Goal: Task Accomplishment & Management: Complete application form

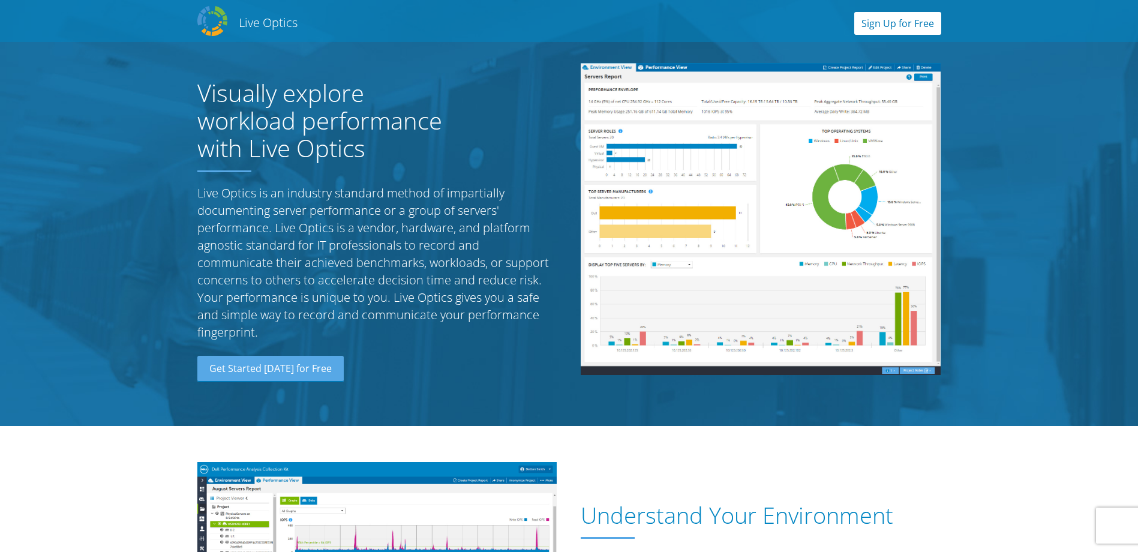
click at [914, 30] on link "Sign Up for Free" at bounding box center [897, 23] width 87 height 23
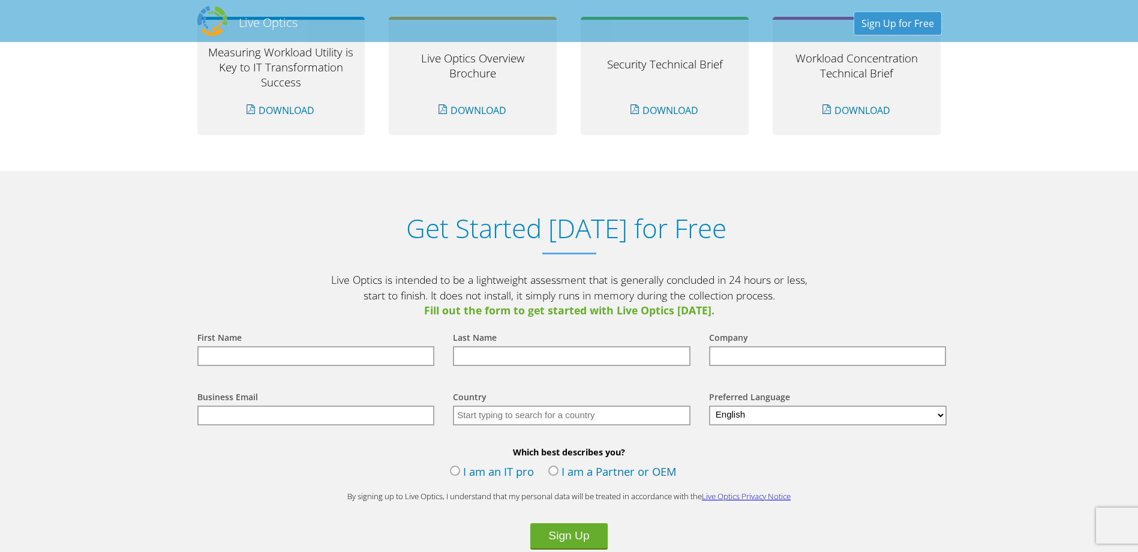
scroll to position [1251, 0]
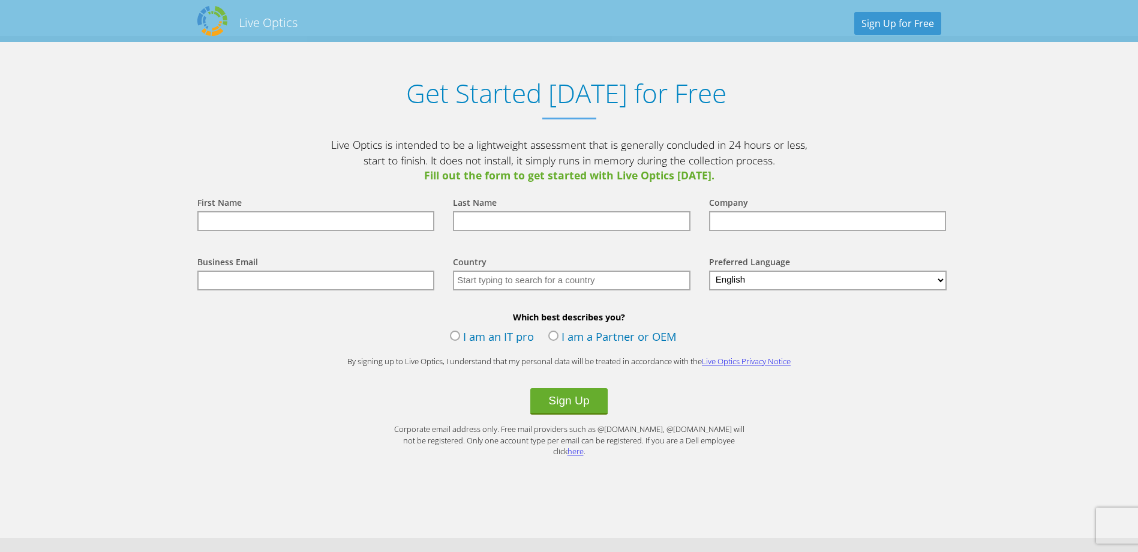
click at [454, 337] on label "I am an IT pro" at bounding box center [492, 338] width 84 height 18
click at [0, 0] on input "I am an IT pro" at bounding box center [0, 0] width 0 height 0
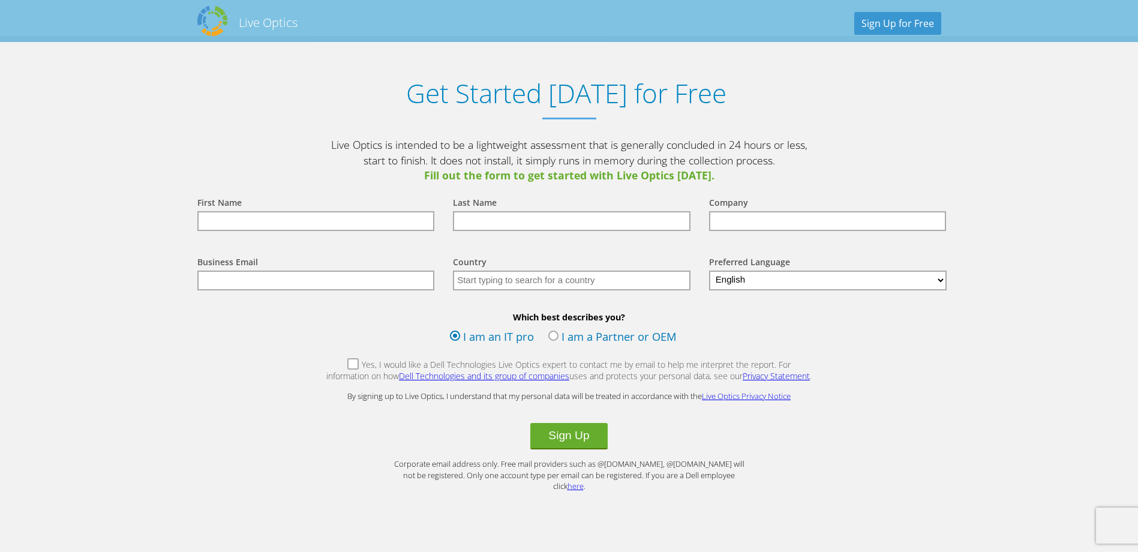
click at [249, 222] on input "text" at bounding box center [316, 221] width 238 height 20
type input "f"
type input "[PERSON_NAME]"
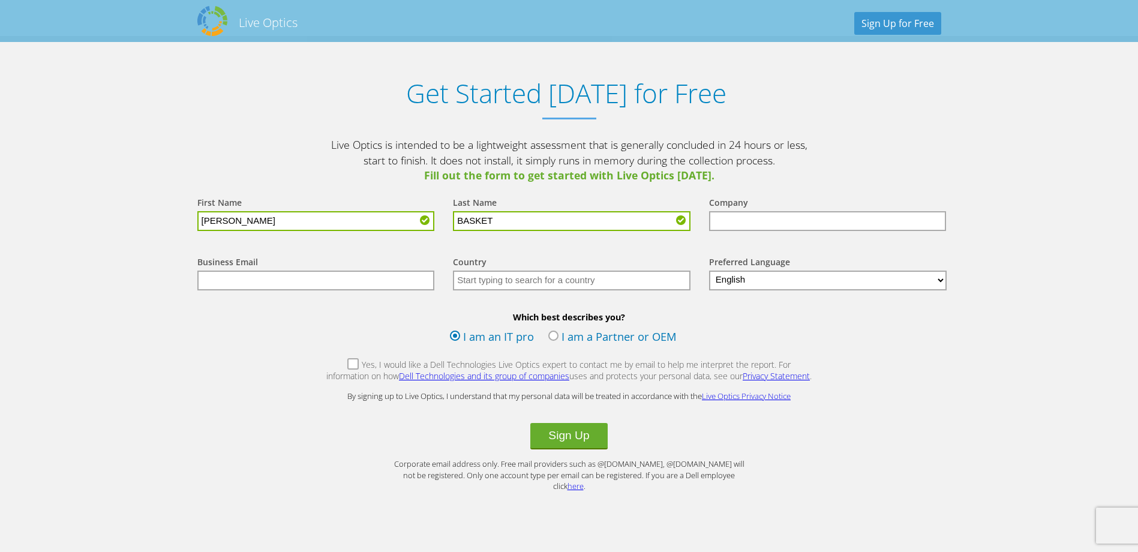
type input "BASKET"
type input "[PERSON_NAME]"
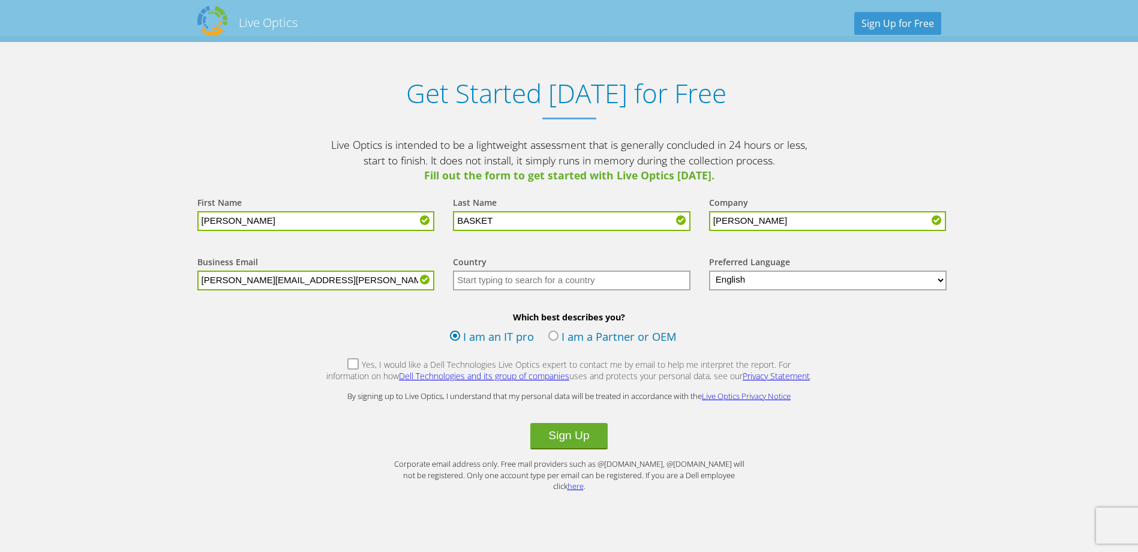
type input "FRED.BASKETT@HORACEMANN.COM"
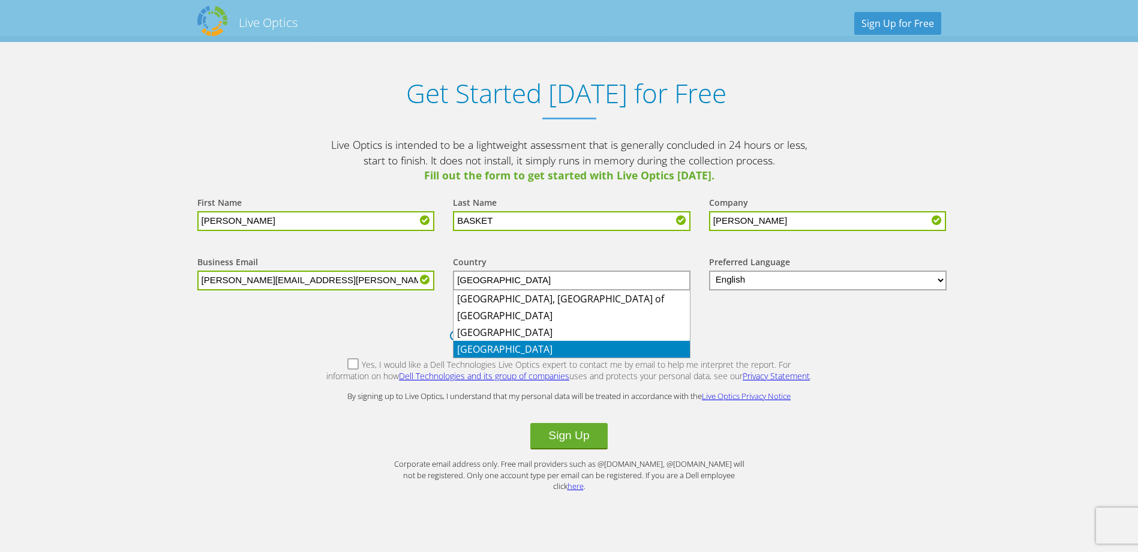
type input "United States"
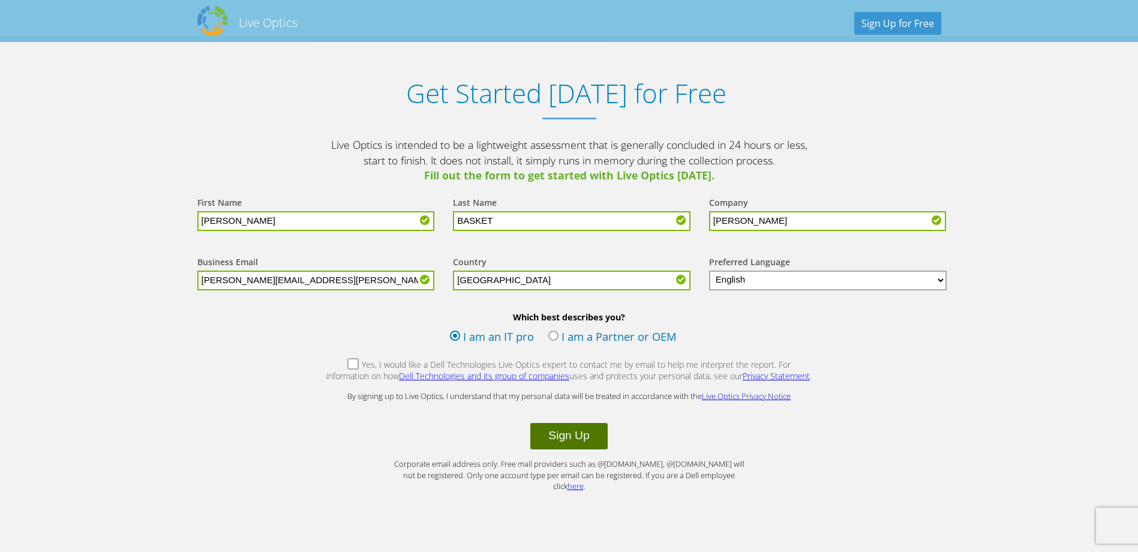
click at [566, 435] on button "Sign Up" at bounding box center [568, 436] width 77 height 26
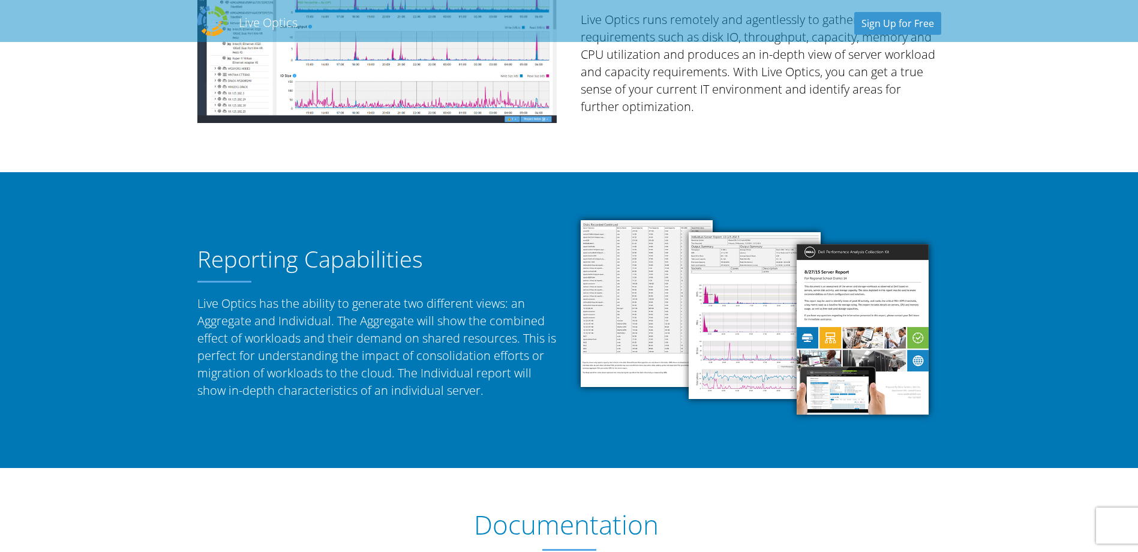
scroll to position [660, 0]
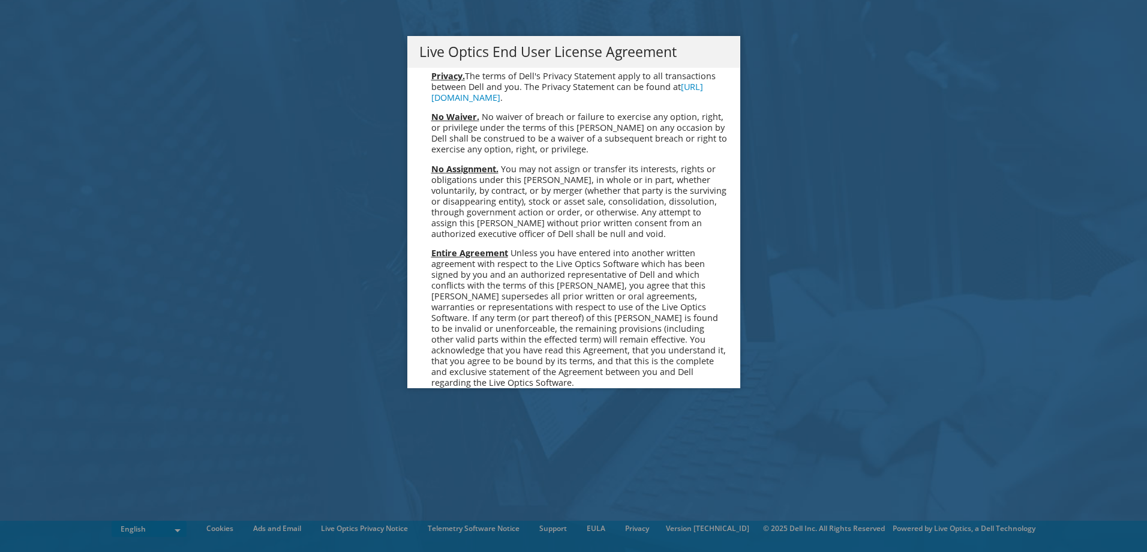
scroll to position [4536, 0]
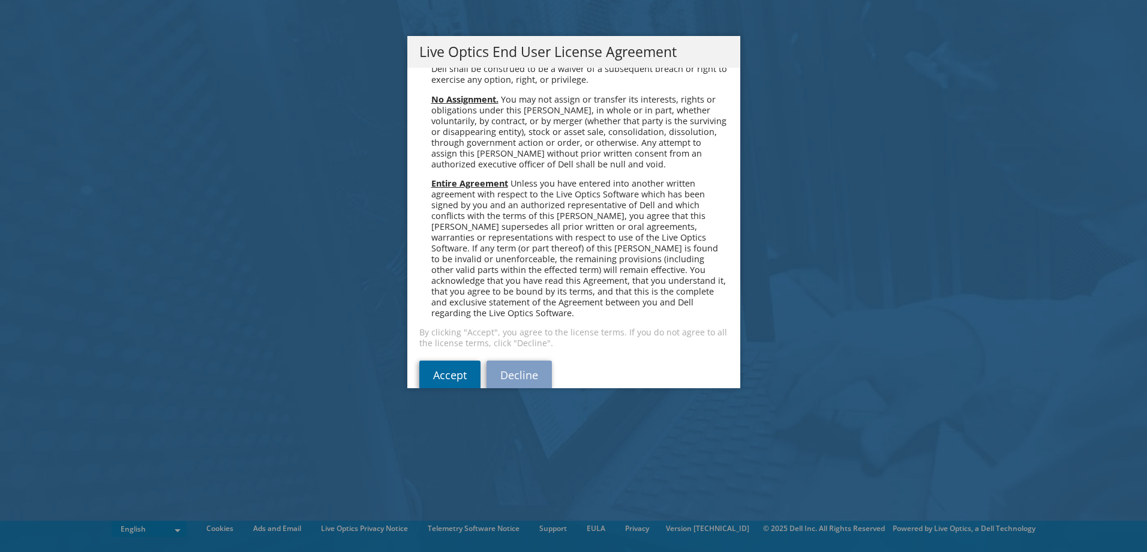
click at [448, 361] on link "Accept" at bounding box center [449, 375] width 61 height 29
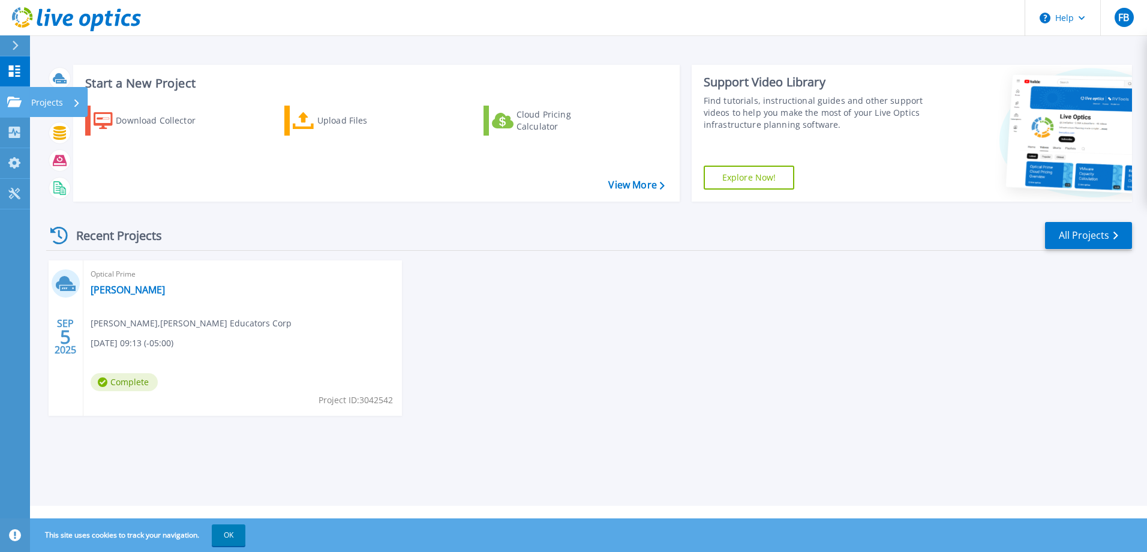
click at [12, 107] on link "Projects Projects" at bounding box center [15, 102] width 30 height 31
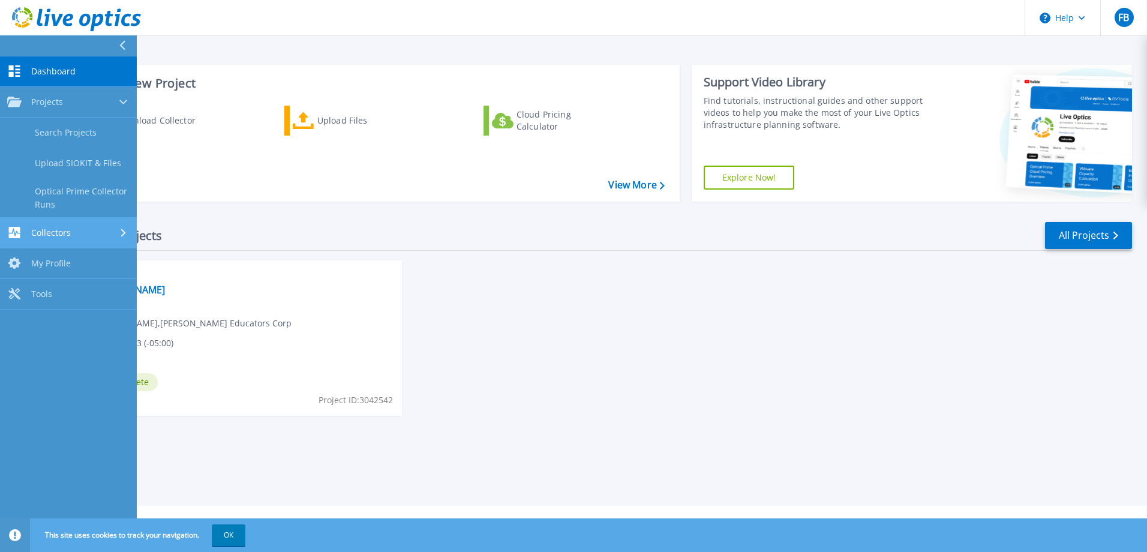
click at [104, 231] on div "Collectors" at bounding box center [68, 232] width 122 height 11
click at [68, 225] on span "My Profile" at bounding box center [51, 225] width 40 height 11
click at [50, 71] on span "Dashboard" at bounding box center [53, 71] width 44 height 11
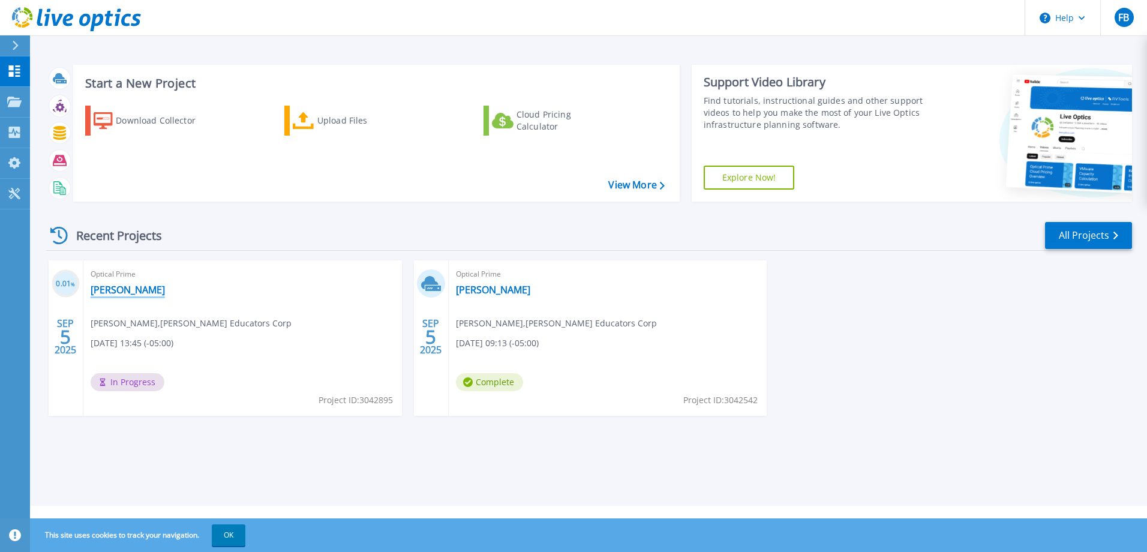
click at [131, 289] on link "[PERSON_NAME]" at bounding box center [128, 290] width 74 height 12
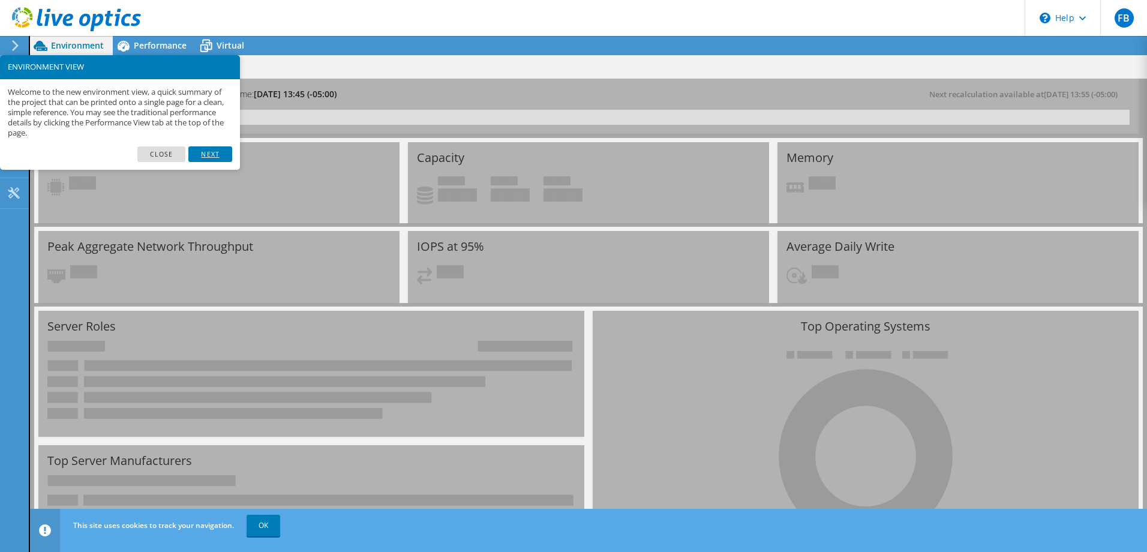
click at [218, 154] on link "Next" at bounding box center [209, 154] width 43 height 16
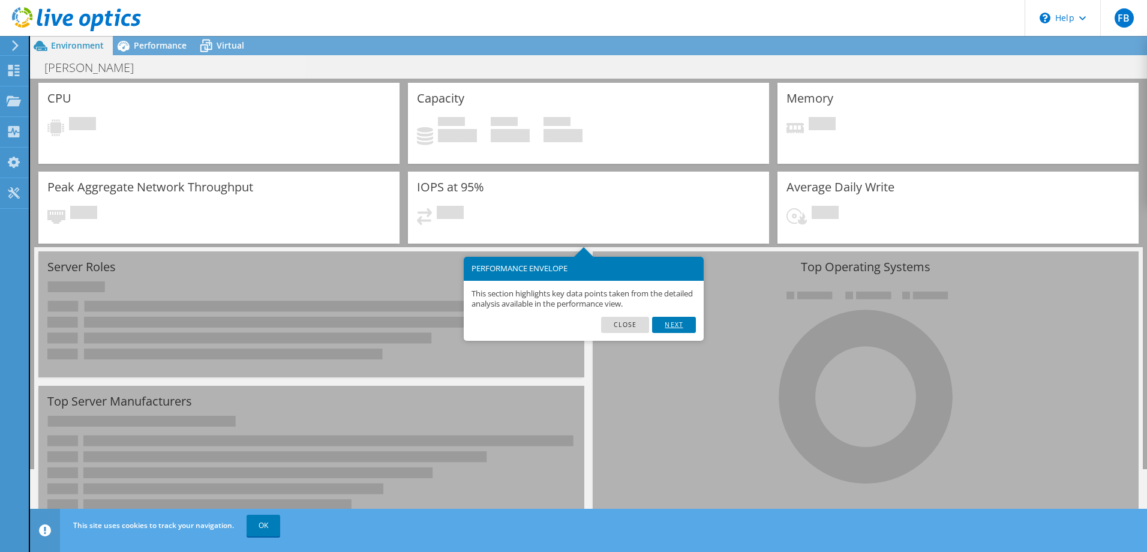
click at [674, 326] on link "Next" at bounding box center [673, 325] width 43 height 16
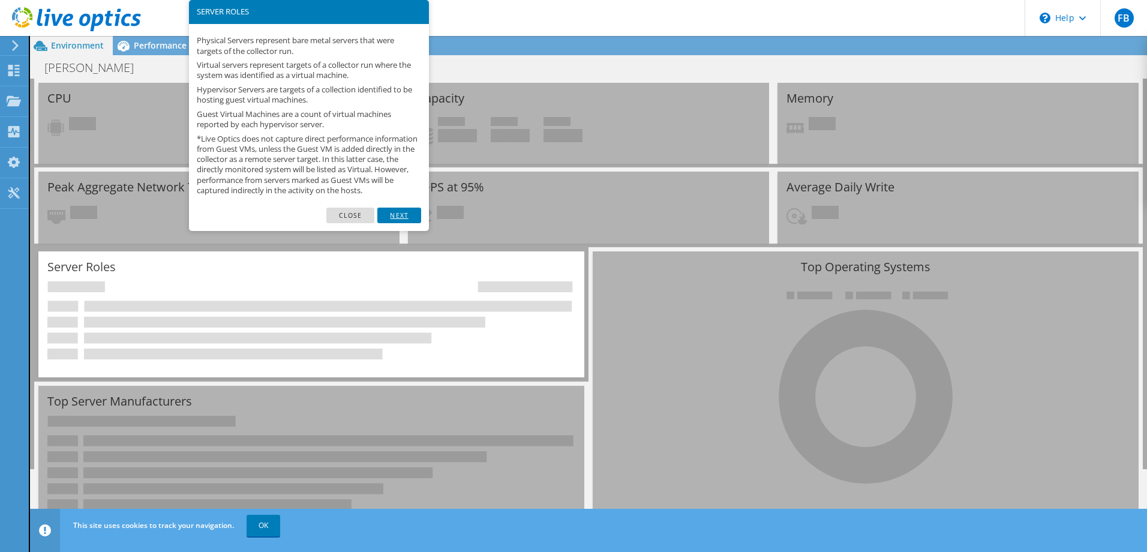
click at [398, 223] on link "Next" at bounding box center [398, 216] width 43 height 16
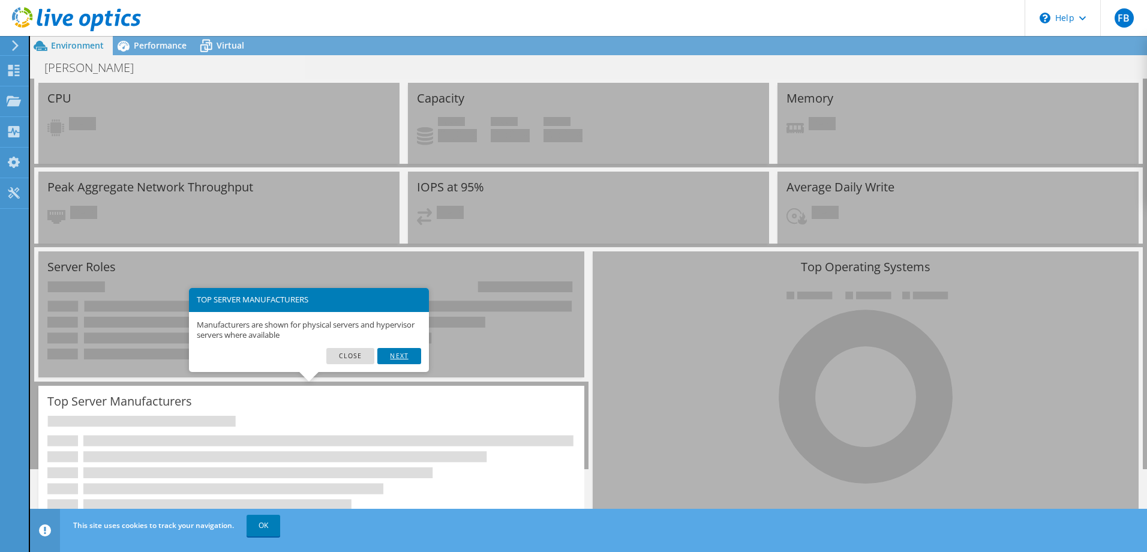
click at [395, 355] on link "Next" at bounding box center [398, 356] width 43 height 16
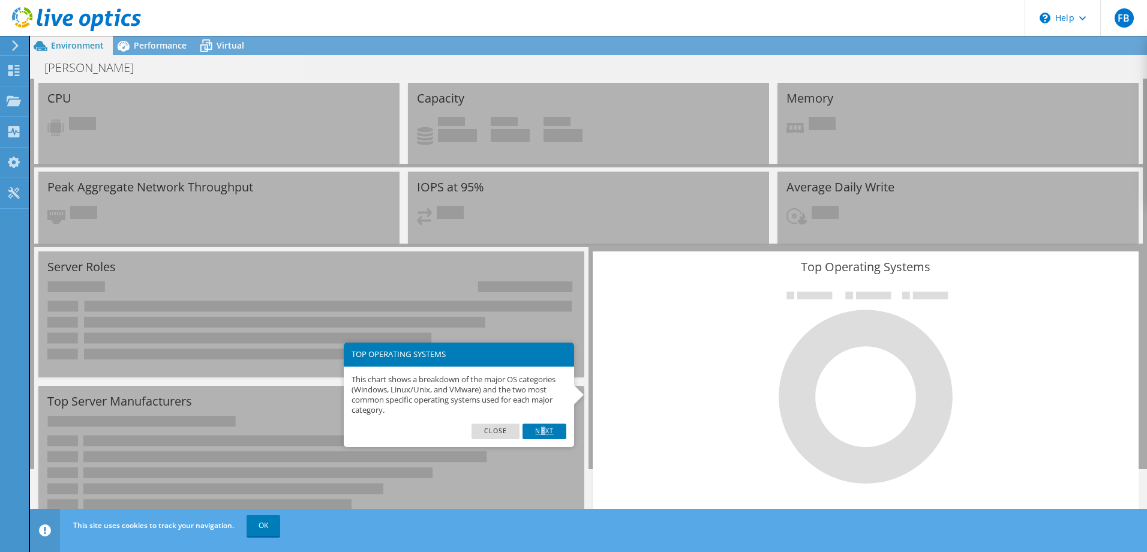
click at [543, 434] on link "Next" at bounding box center [543, 431] width 43 height 16
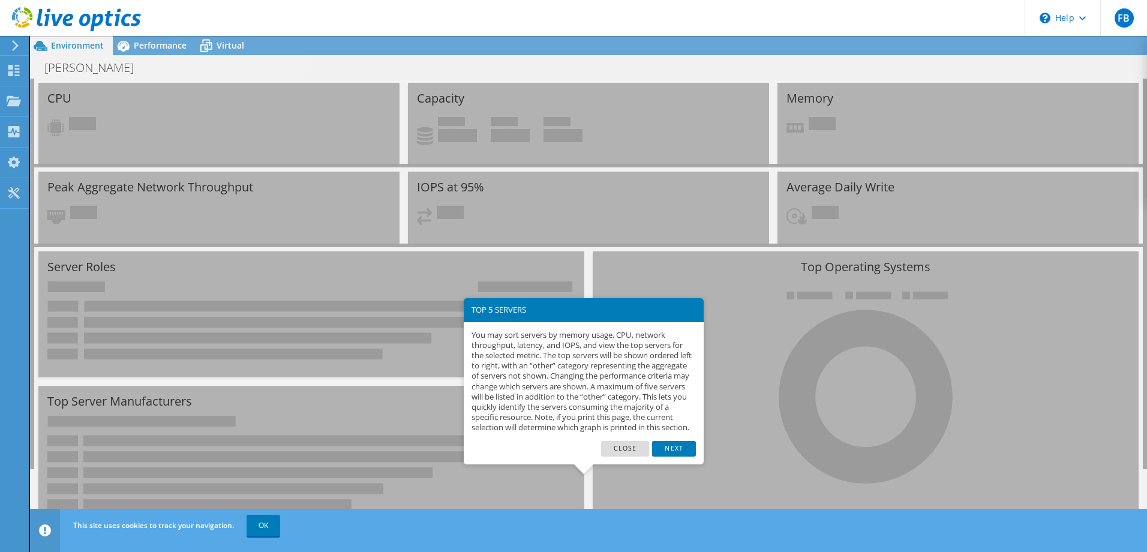
scroll to position [118, 0]
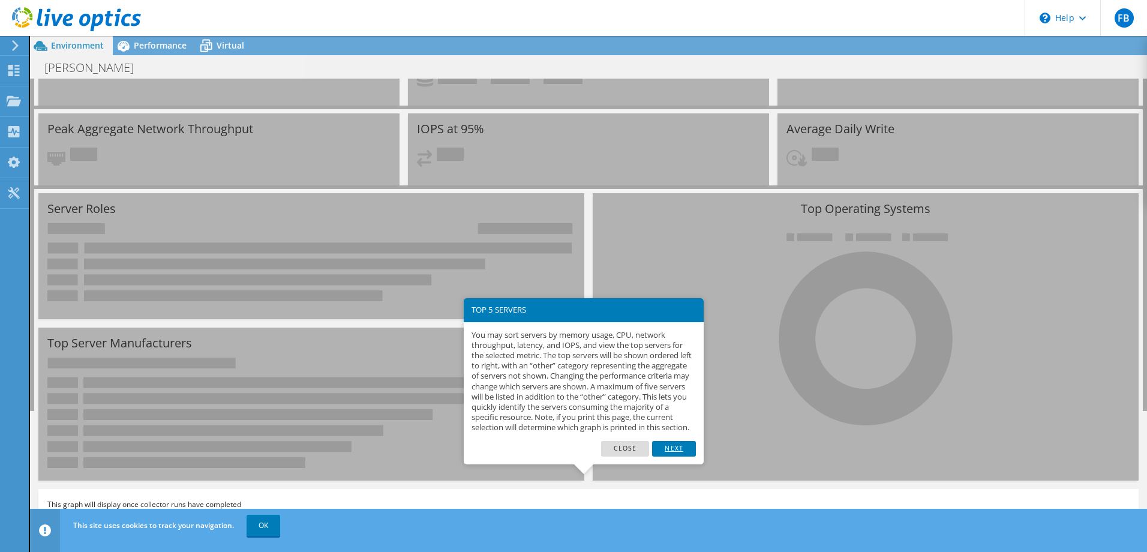
click at [681, 456] on link "Next" at bounding box center [673, 449] width 43 height 16
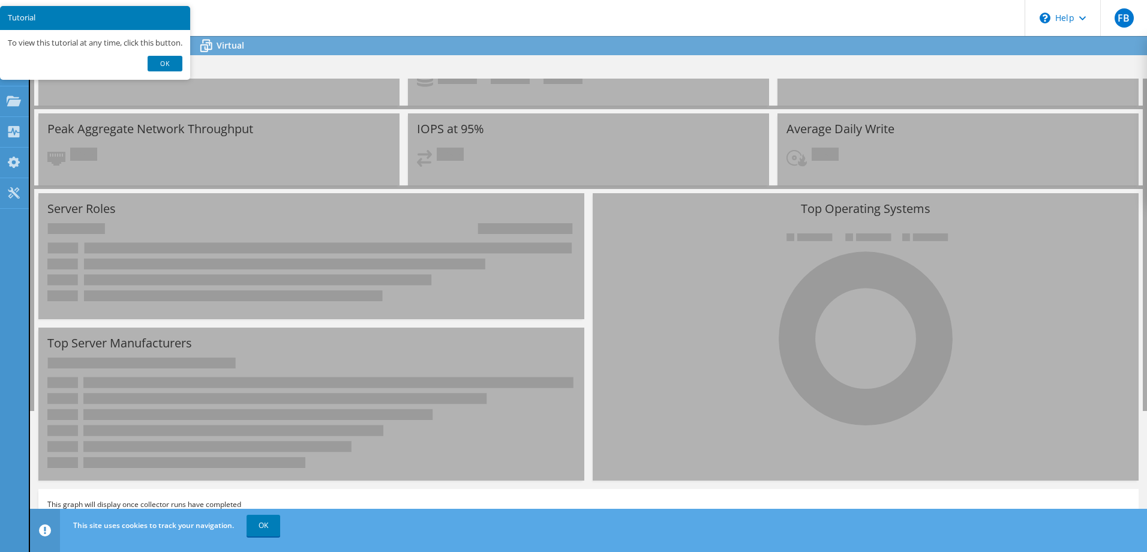
click at [163, 60] on link "Ok" at bounding box center [165, 64] width 35 height 16
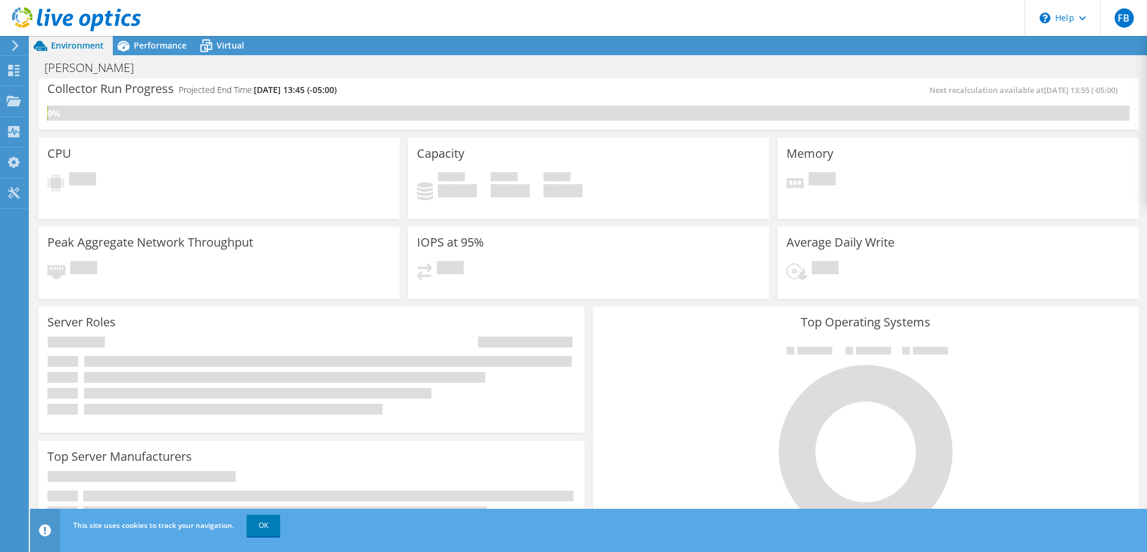
scroll to position [0, 0]
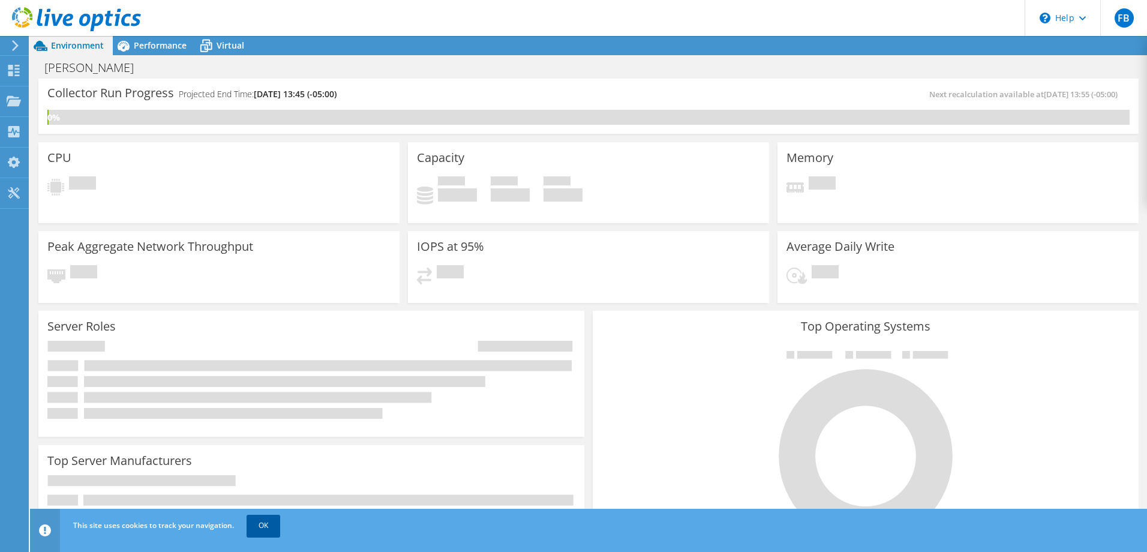
click at [269, 525] on link "OK" at bounding box center [264, 526] width 34 height 22
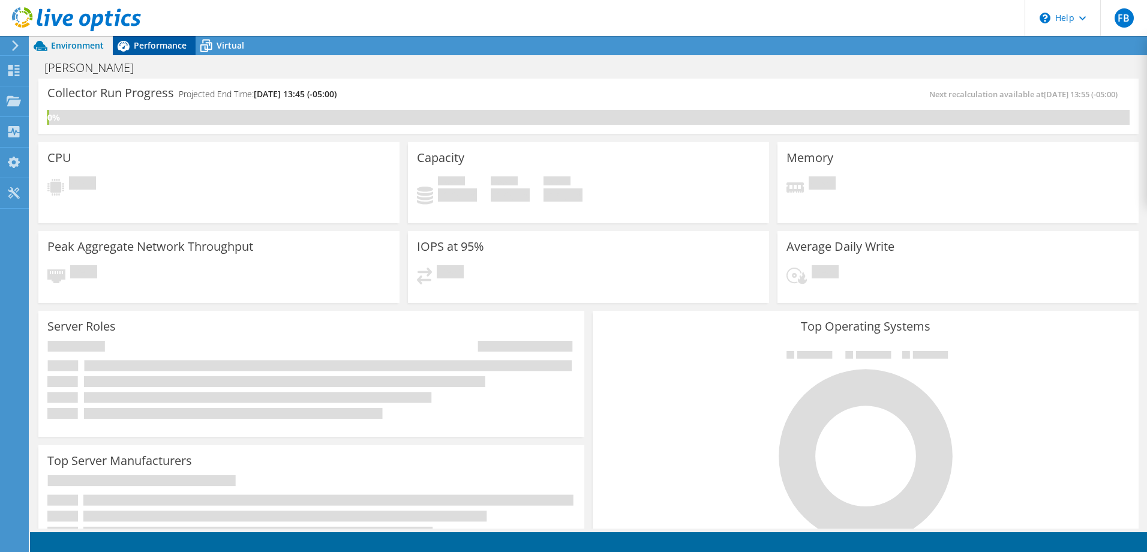
click at [160, 48] on span "Performance" at bounding box center [160, 45] width 53 height 11
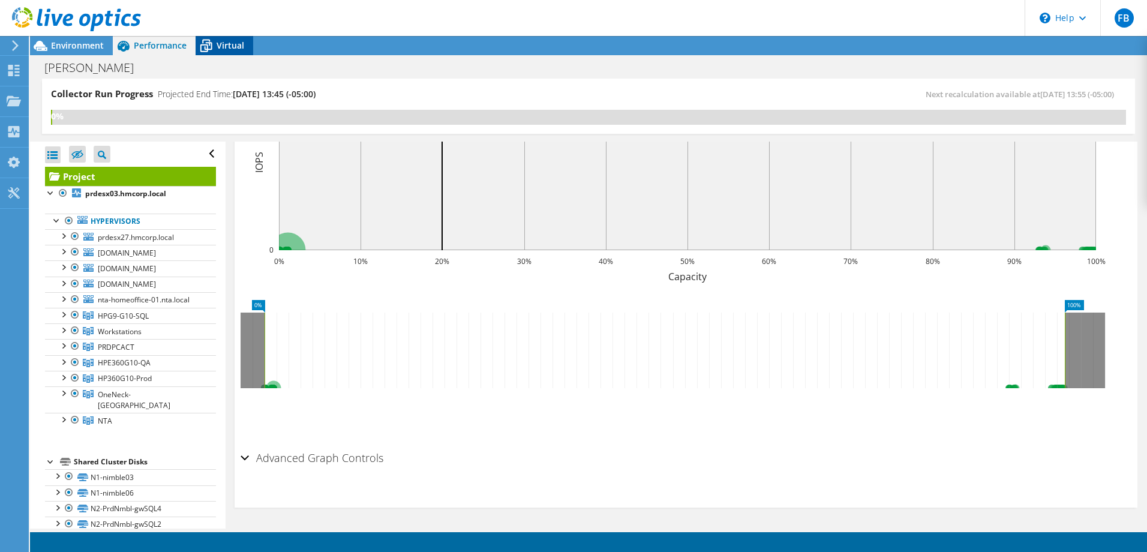
click at [245, 45] on div "Virtual" at bounding box center [225, 45] width 58 height 19
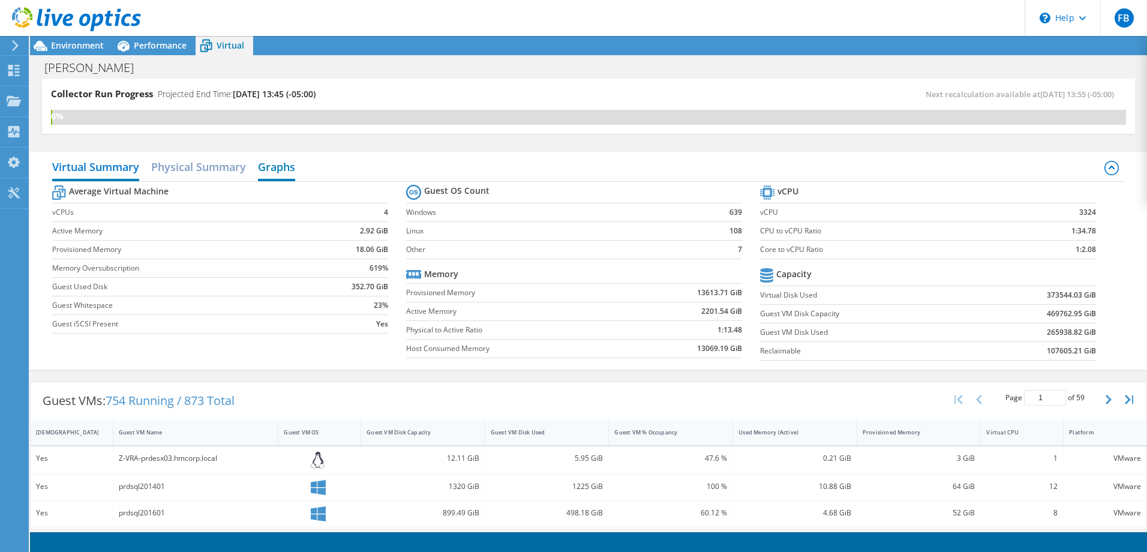
click at [281, 170] on h2 "Graphs" at bounding box center [276, 168] width 37 height 26
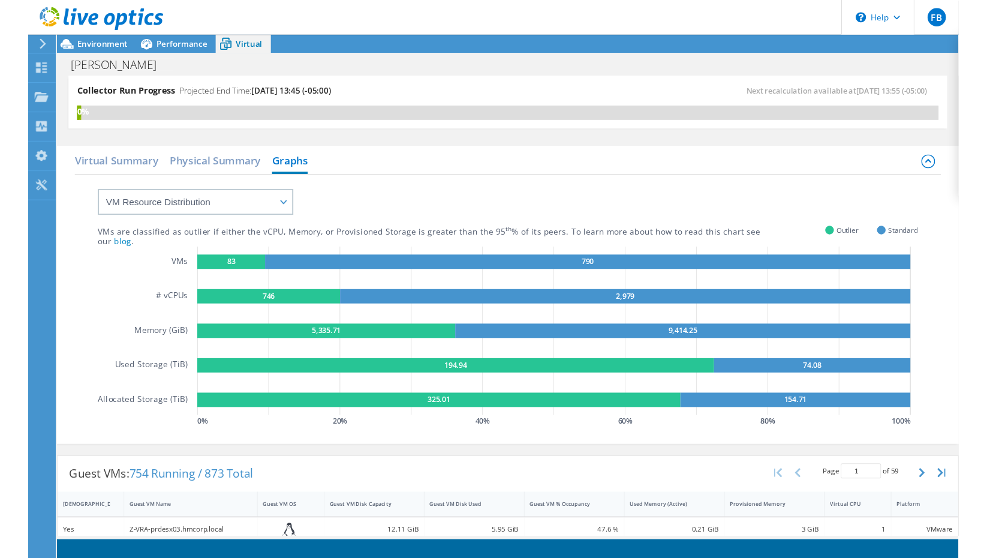
scroll to position [346, 0]
